Goal: Task Accomplishment & Management: Use online tool/utility

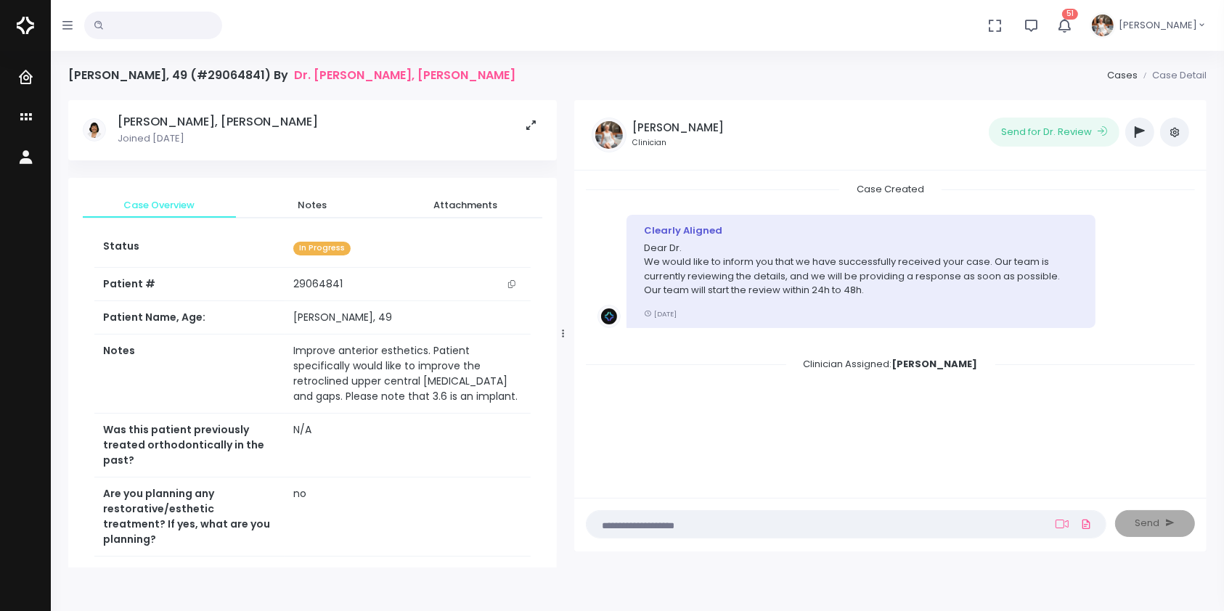
click at [975, 520] on textarea at bounding box center [817, 524] width 445 height 16
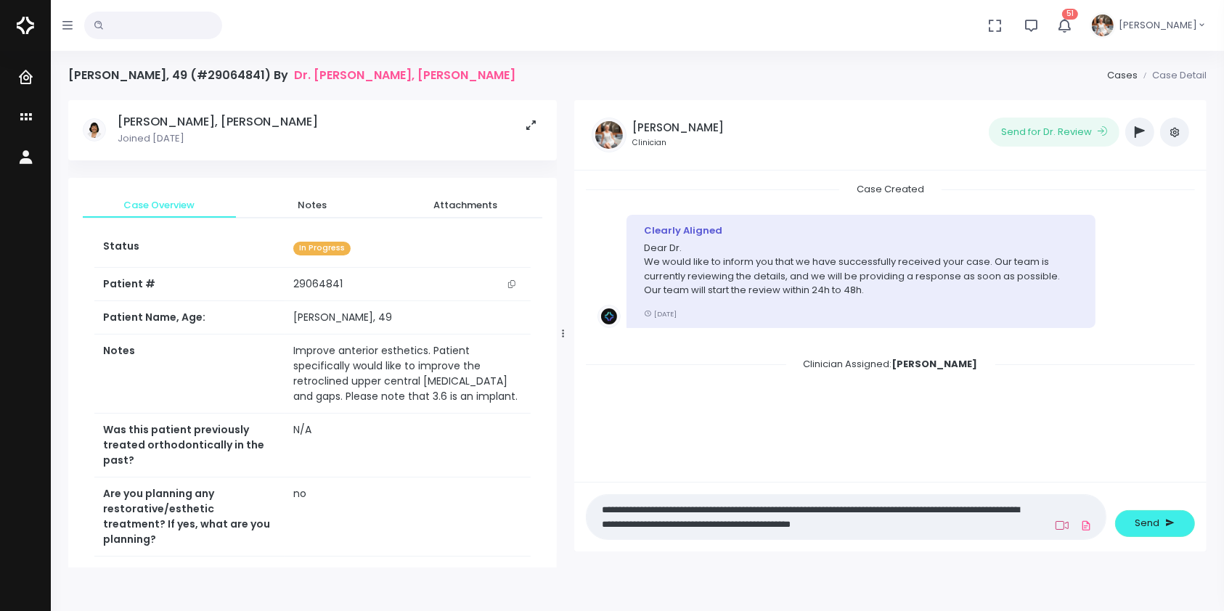
type textarea "**********"
click at [1057, 526] on icon at bounding box center [1062, 526] width 13 height 12
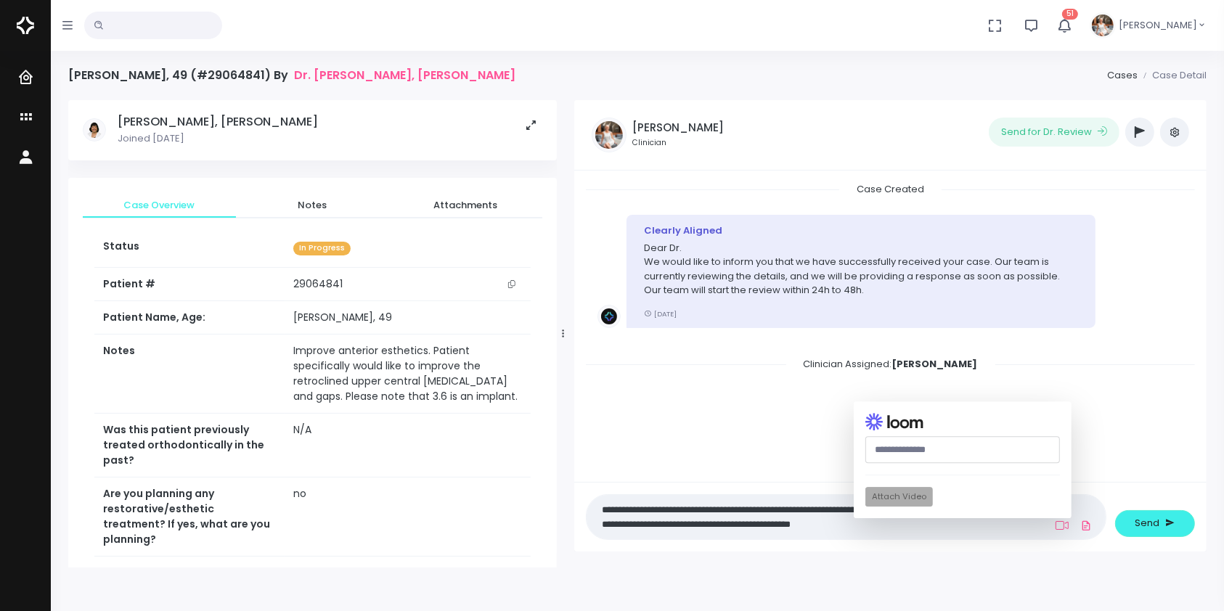
click at [976, 446] on input "text" at bounding box center [962, 450] width 195 height 27
paste input "**********"
type input "**********"
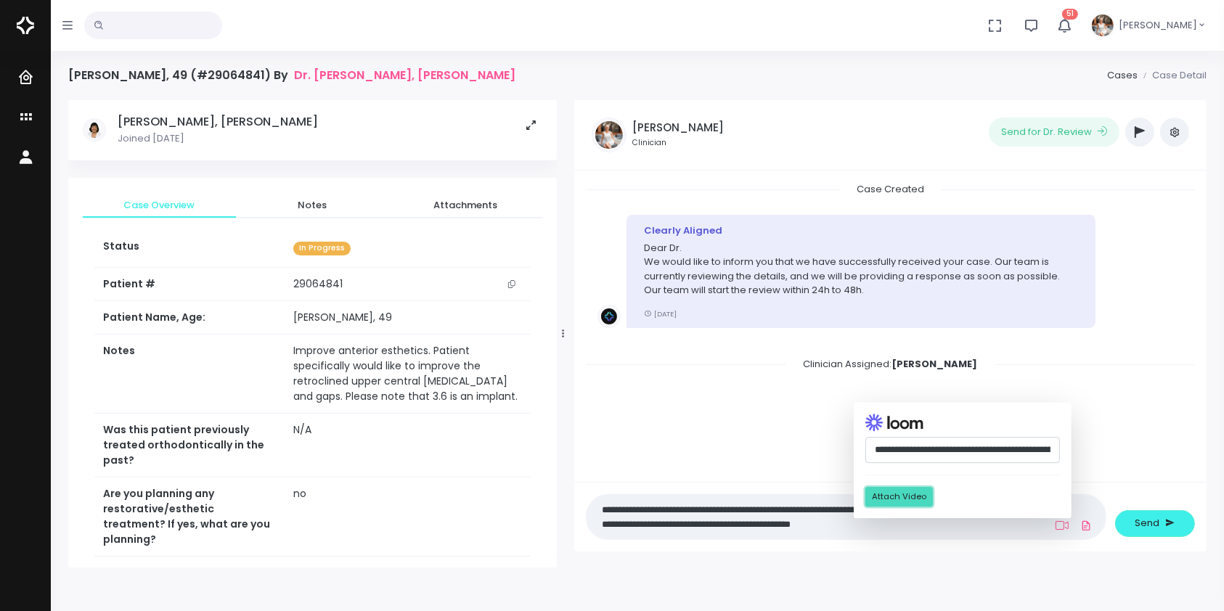
click at [897, 495] on button "Attach Video" at bounding box center [899, 497] width 68 height 20
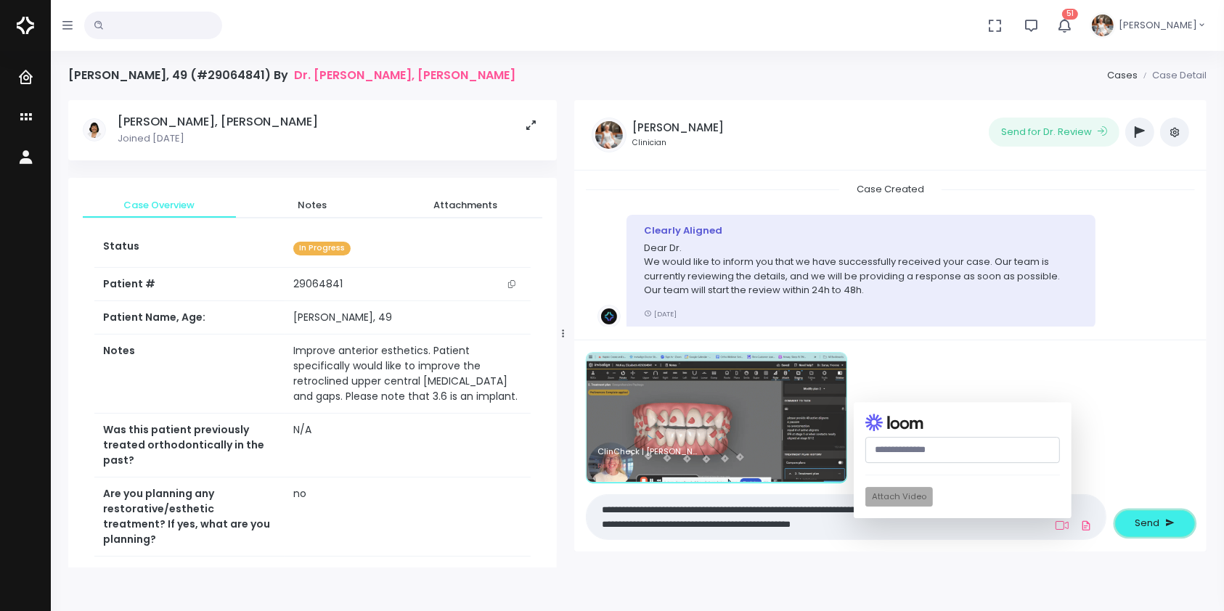
click at [1150, 521] on span "Send" at bounding box center [1147, 523] width 25 height 15
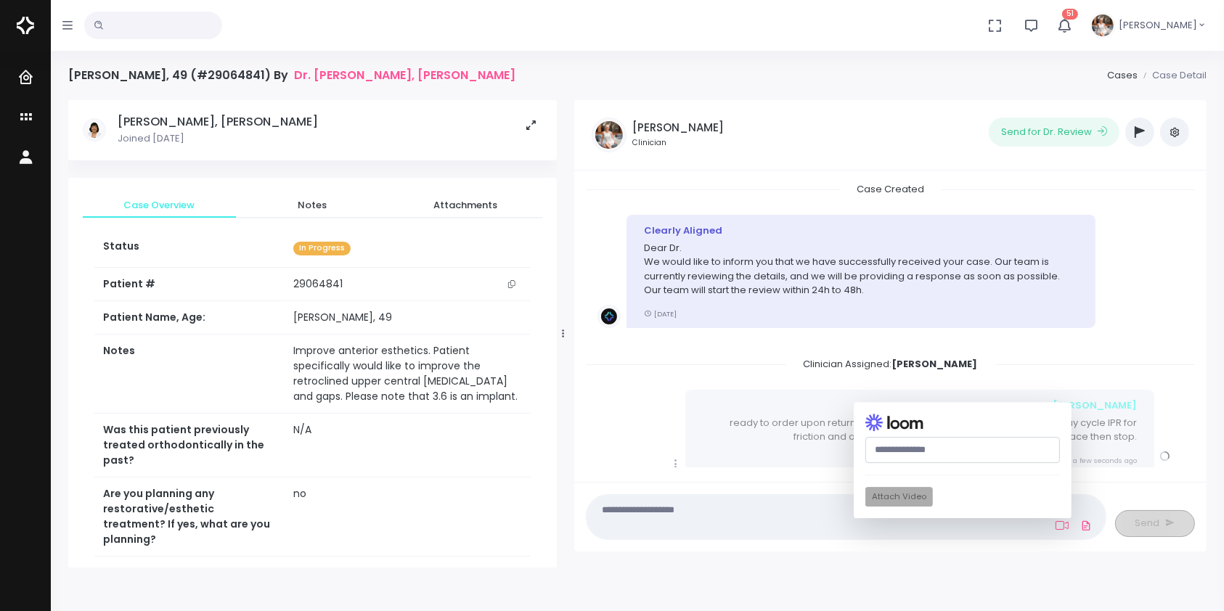
scroll to position [177, 0]
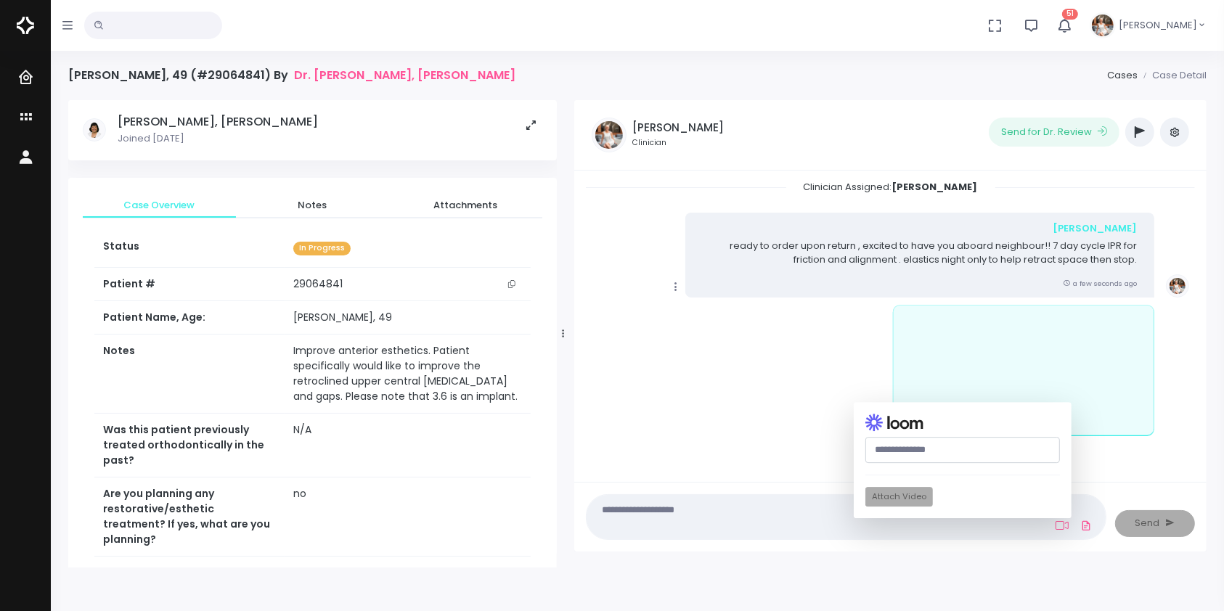
click at [676, 292] on icon "scrollable content" at bounding box center [675, 286] width 13 height 13
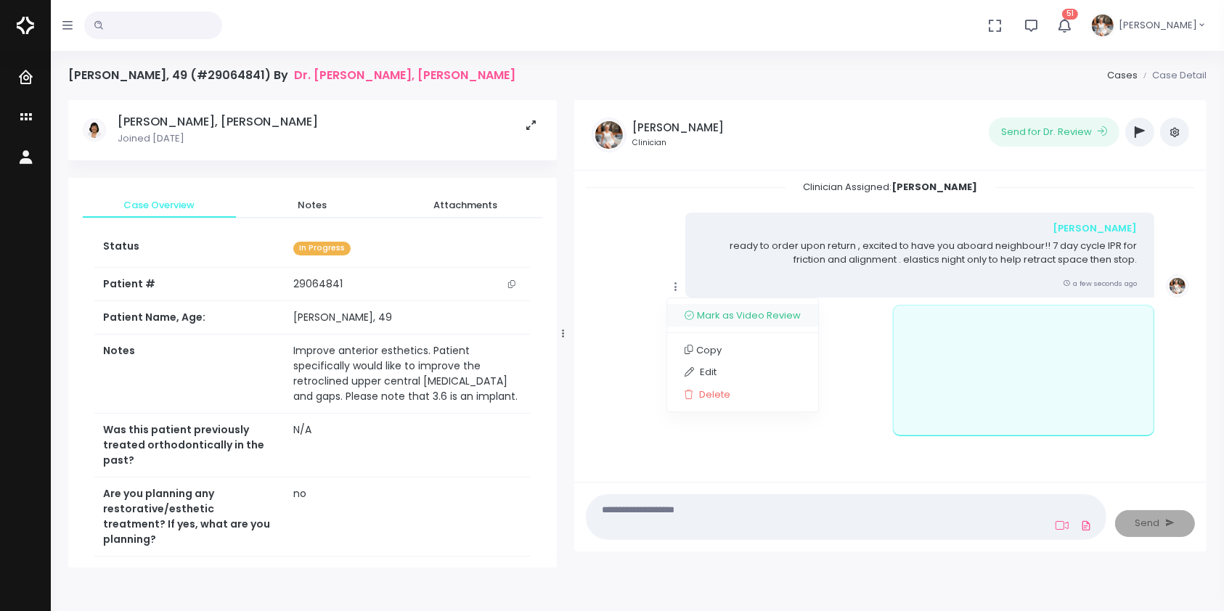
click at [700, 314] on link "Mark as Video Review" at bounding box center [742, 315] width 151 height 23
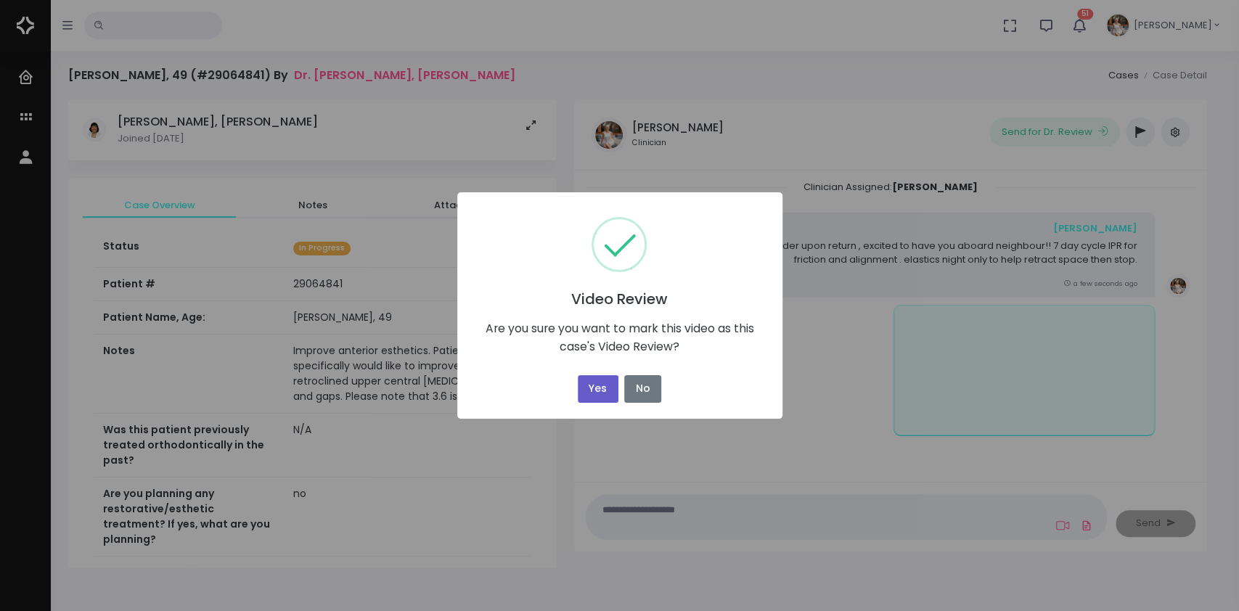
click at [597, 386] on button "Yes" at bounding box center [598, 389] width 41 height 28
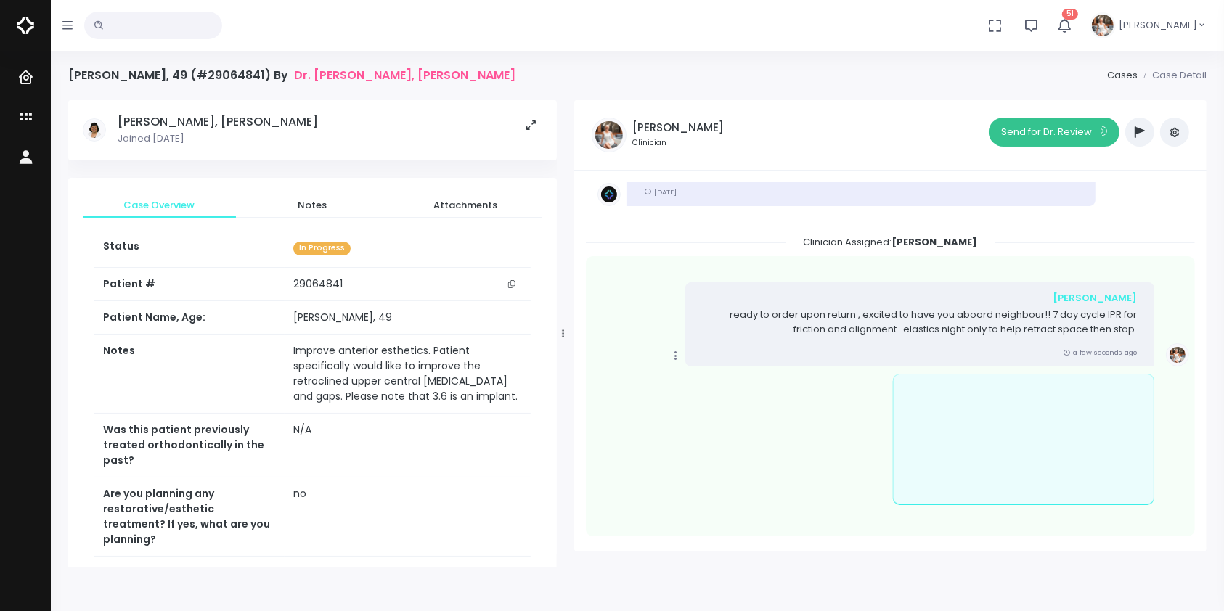
click at [1054, 139] on button "Send for Dr. Review" at bounding box center [1054, 132] width 131 height 29
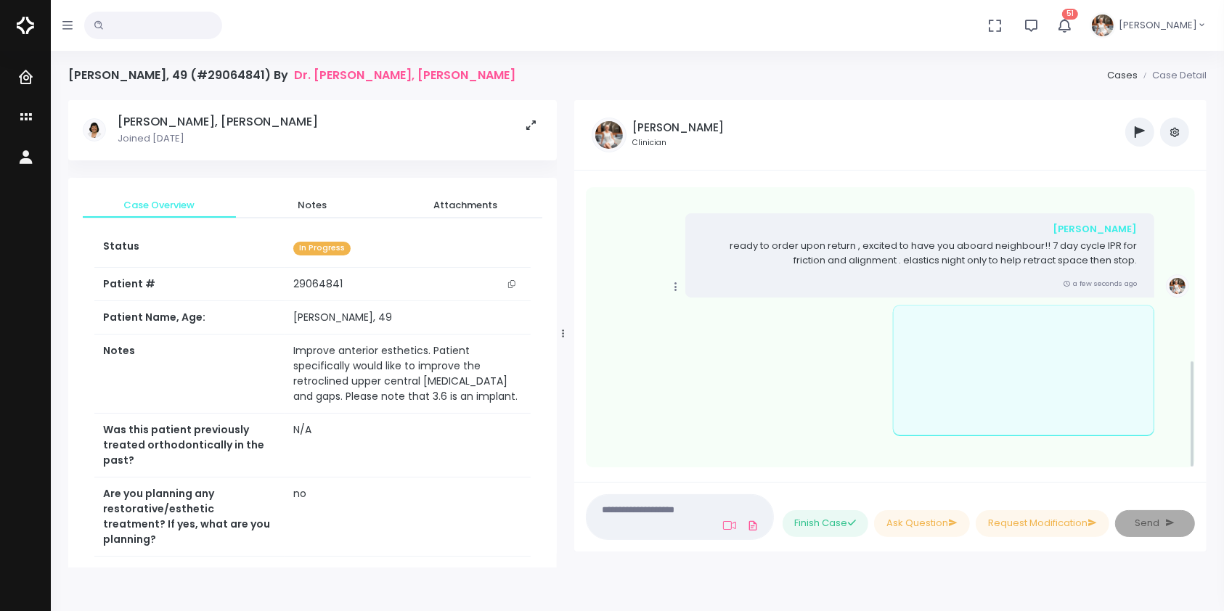
scroll to position [467, 0]
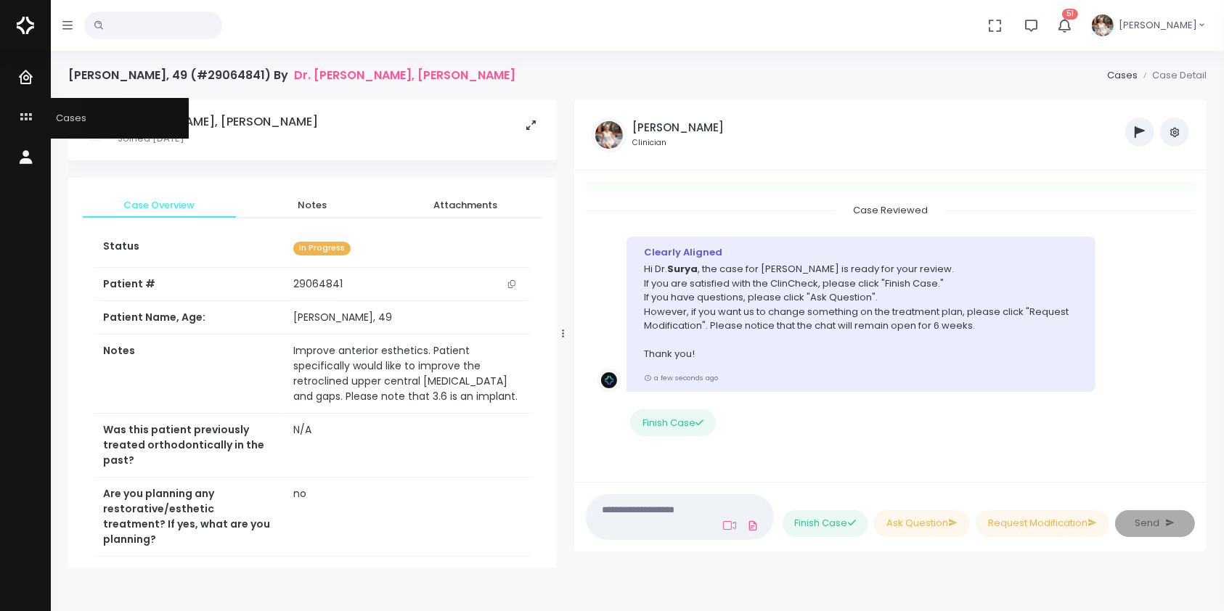
click at [23, 113] on icon "scrollable content" at bounding box center [27, 118] width 20 height 18
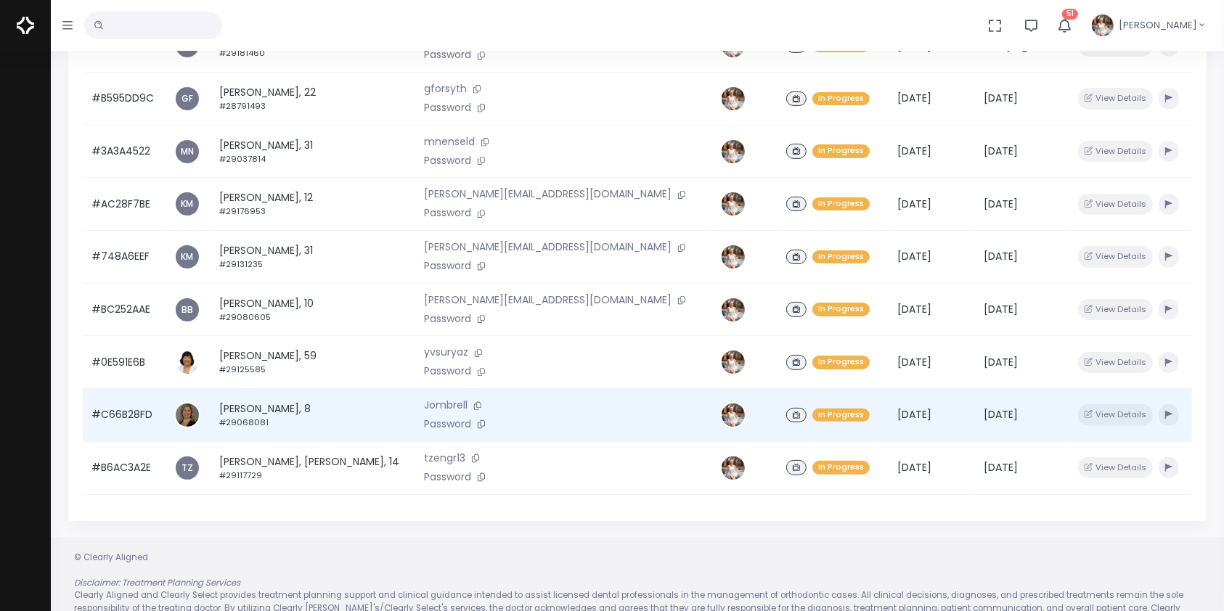
scroll to position [347, 0]
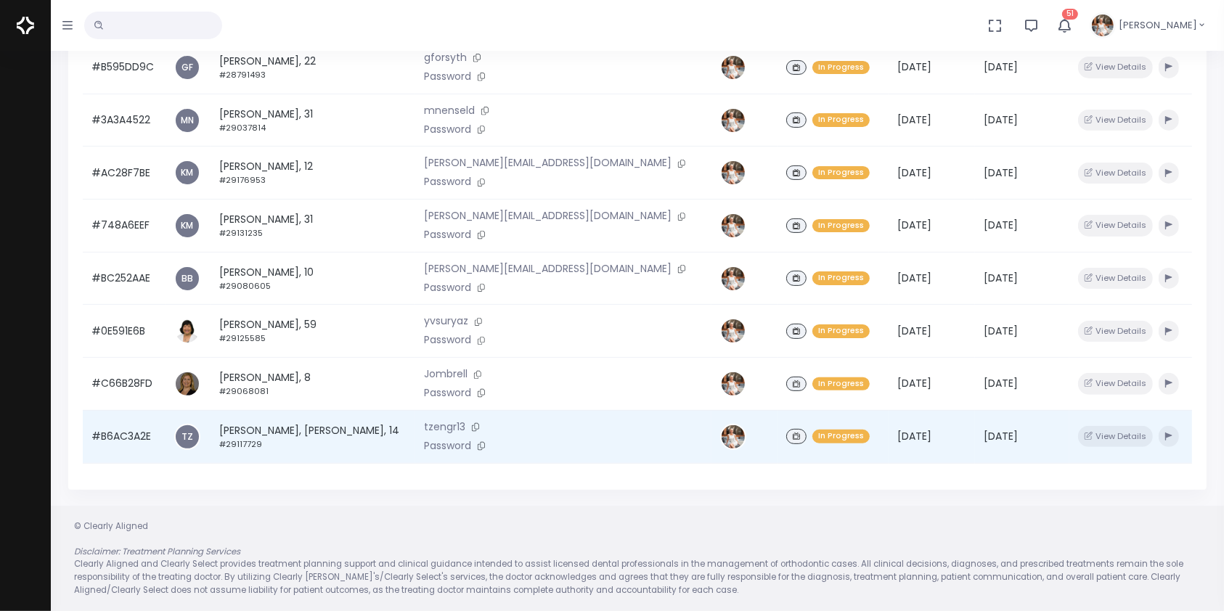
click at [134, 441] on td "#B6AC3A2E" at bounding box center [124, 436] width 83 height 53
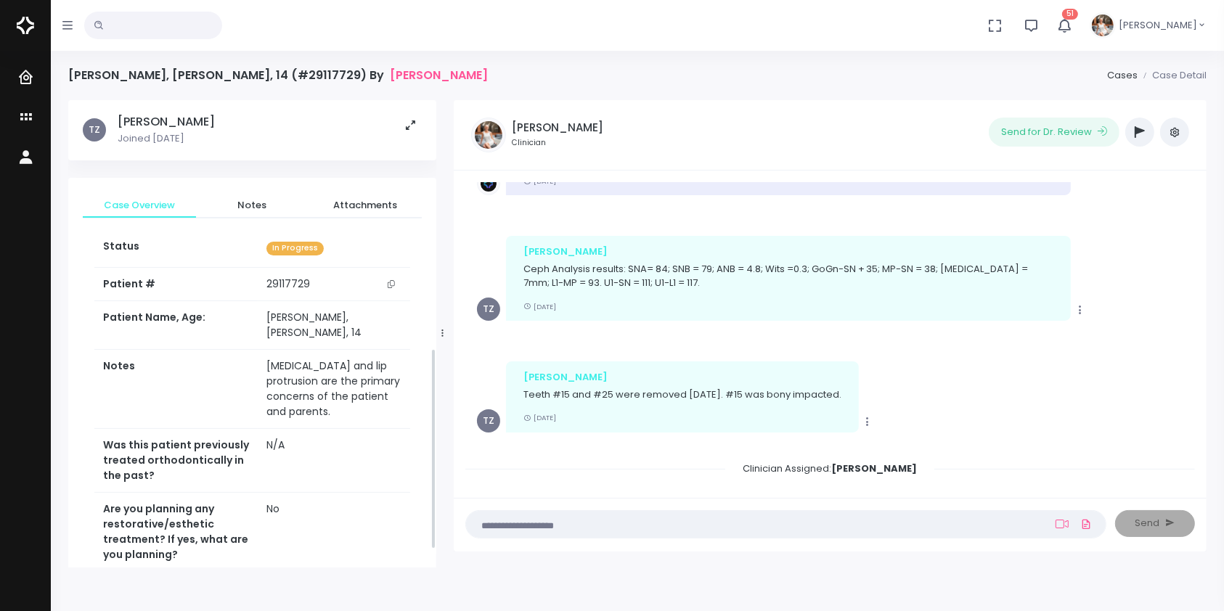
scroll to position [617, 0]
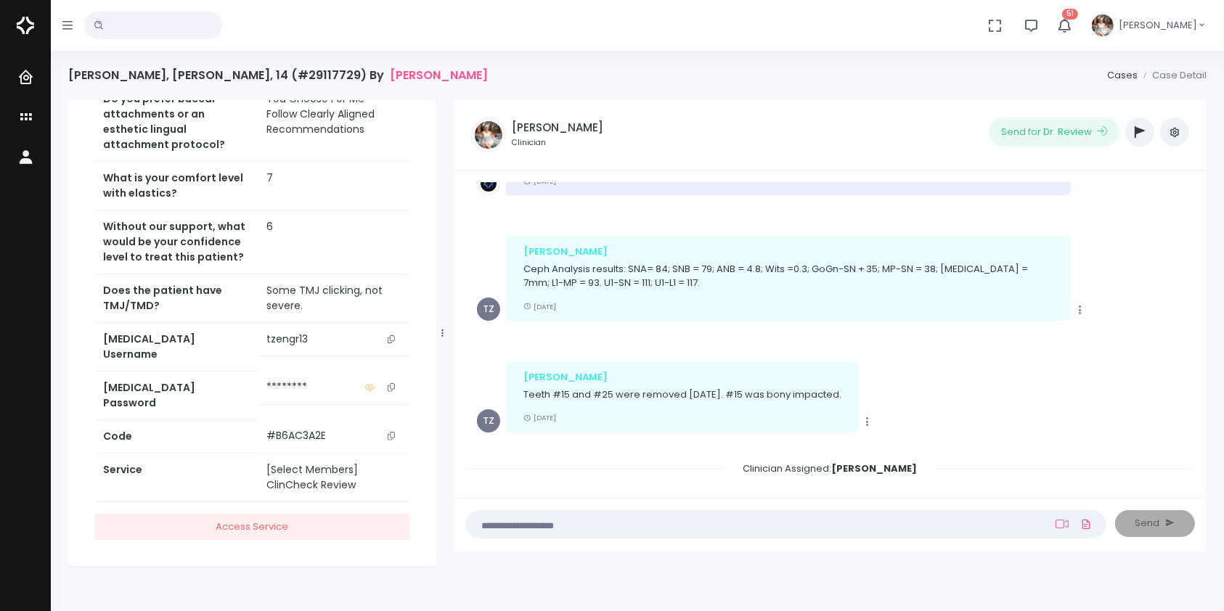
click at [392, 343] on icon "scrollable content" at bounding box center [391, 339] width 7 height 8
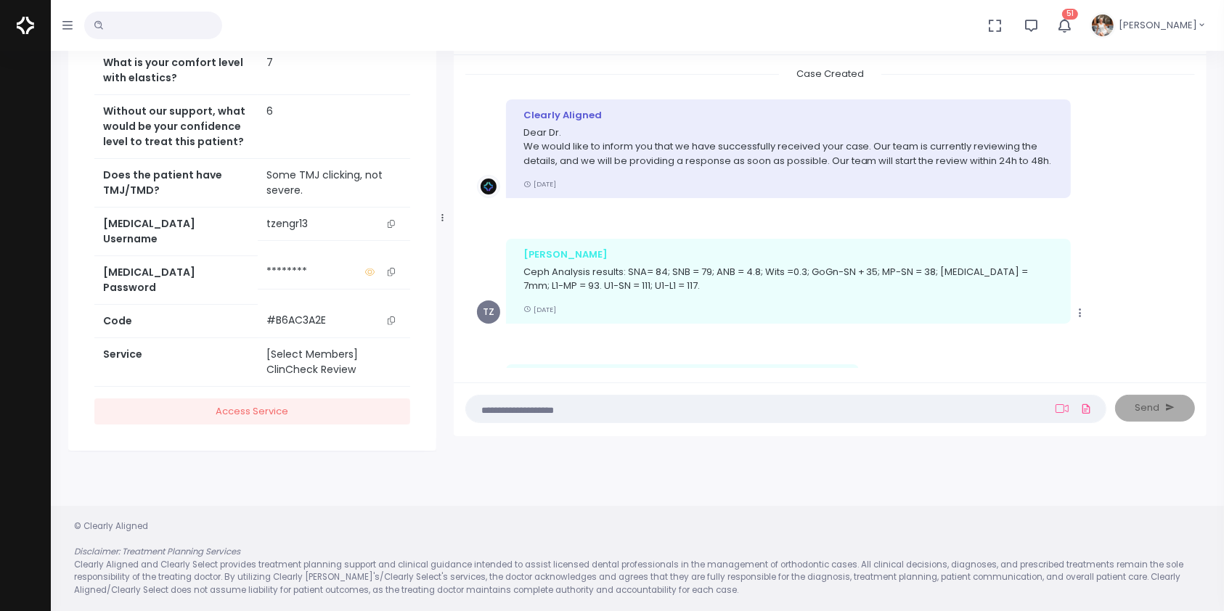
click at [391, 228] on icon "scrollable content" at bounding box center [391, 224] width 7 height 8
